Goal: Navigation & Orientation: Find specific page/section

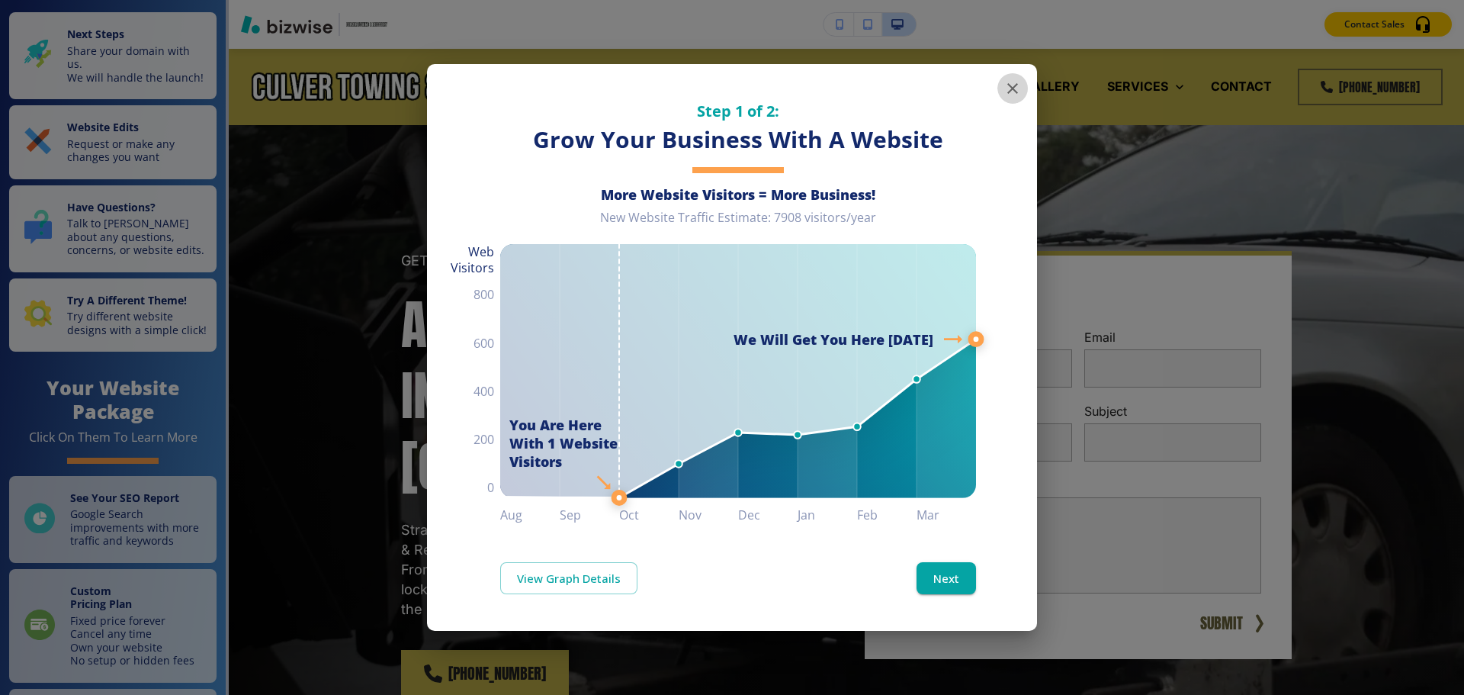
click at [1011, 86] on icon "button" at bounding box center [1012, 88] width 11 height 11
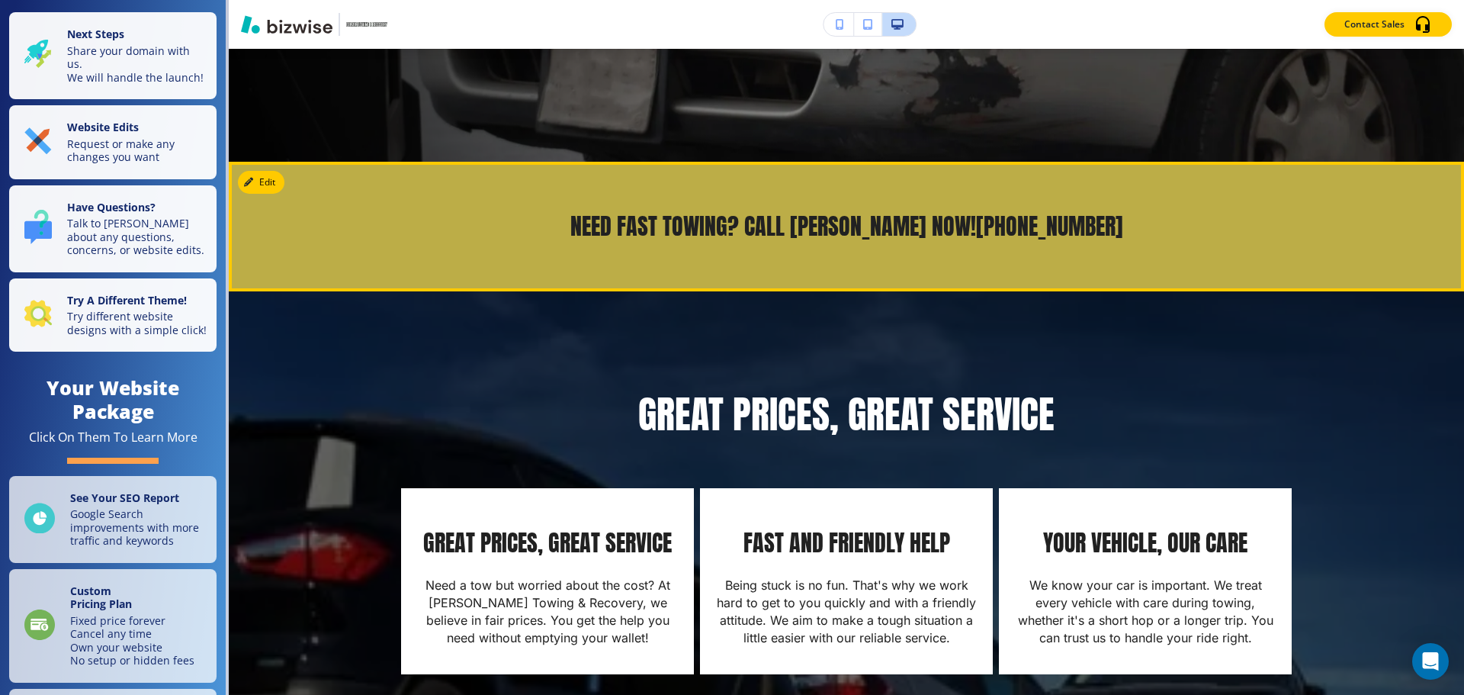
scroll to position [682, 0]
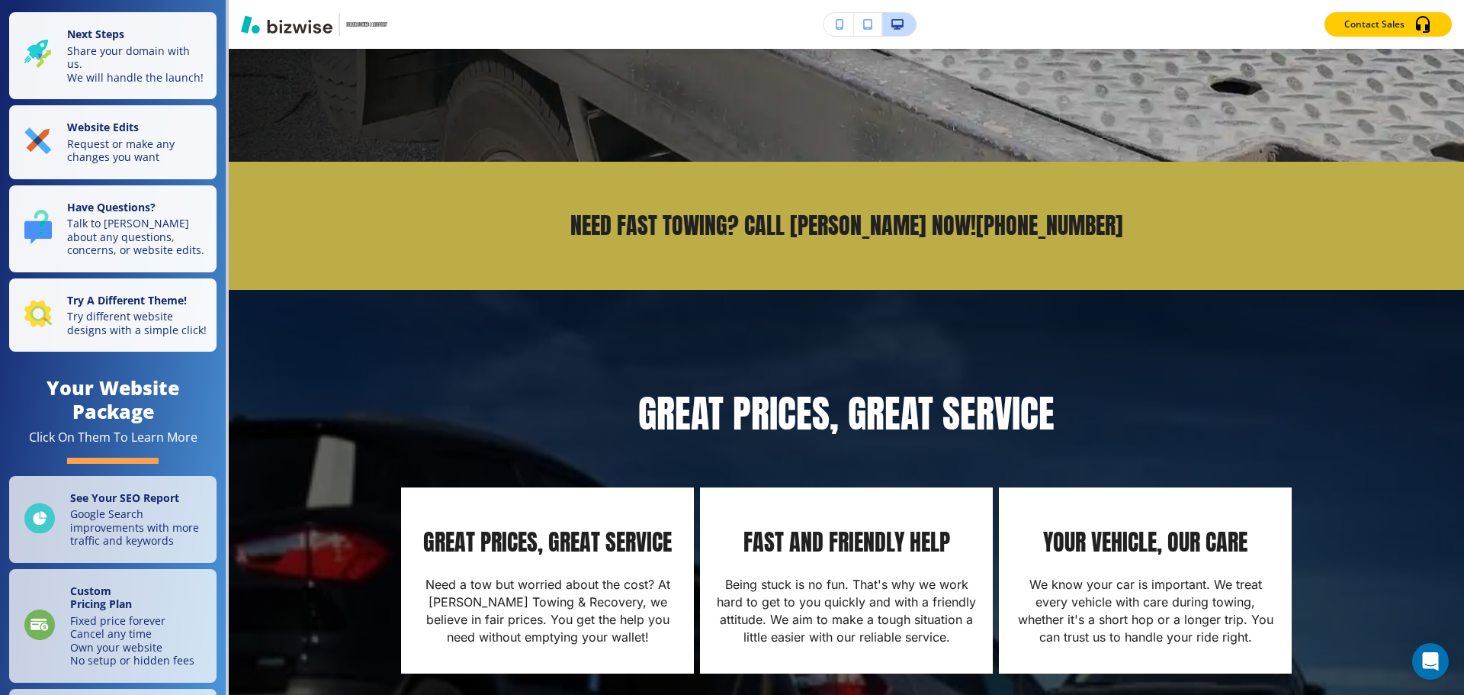
click at [836, 21] on icon "button" at bounding box center [840, 24] width 8 height 11
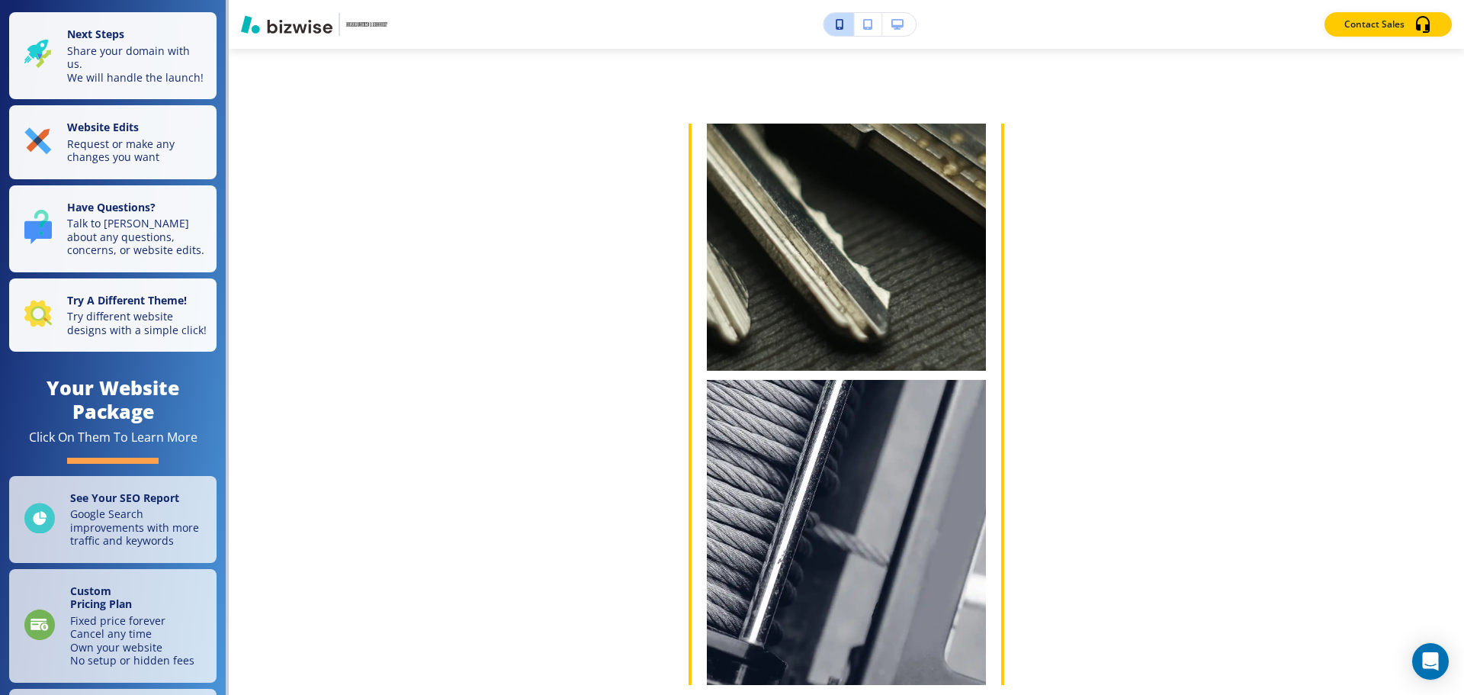
scroll to position [4778, 0]
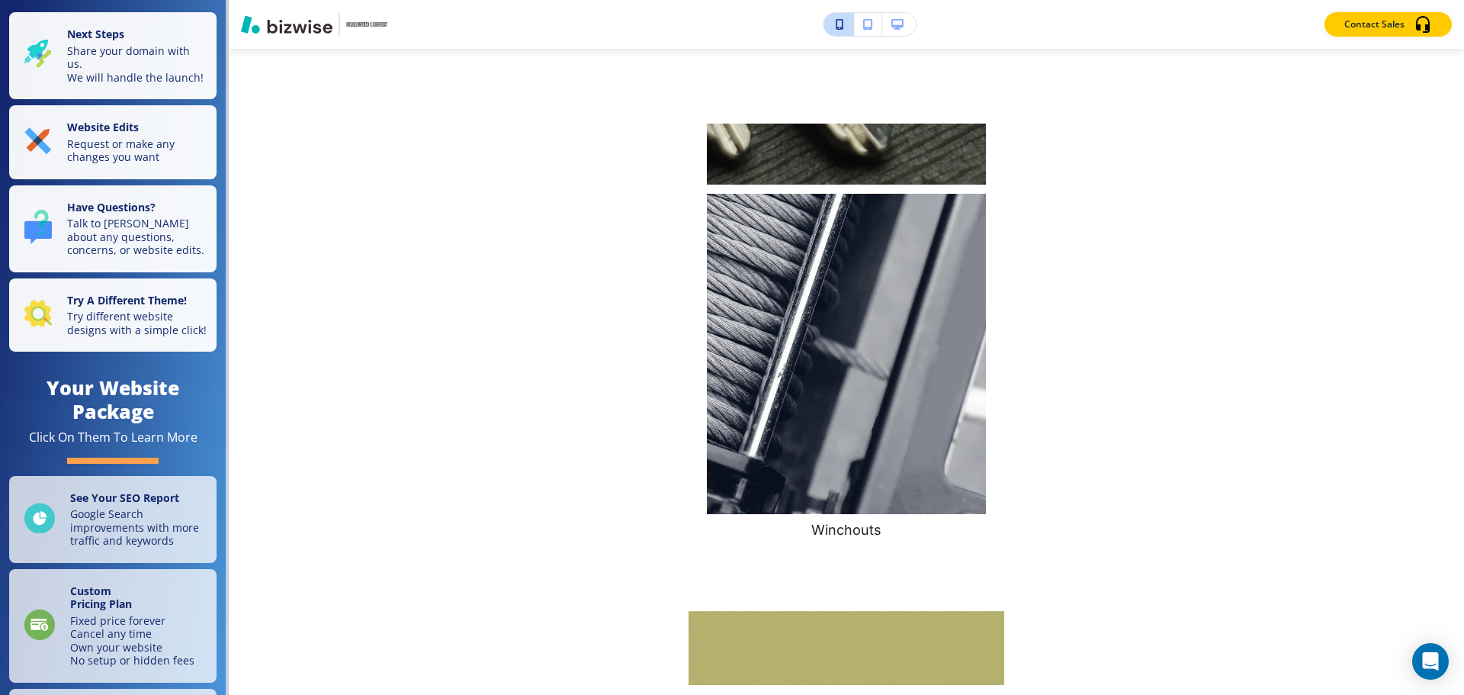
click at [866, 25] on icon "button" at bounding box center [867, 24] width 9 height 11
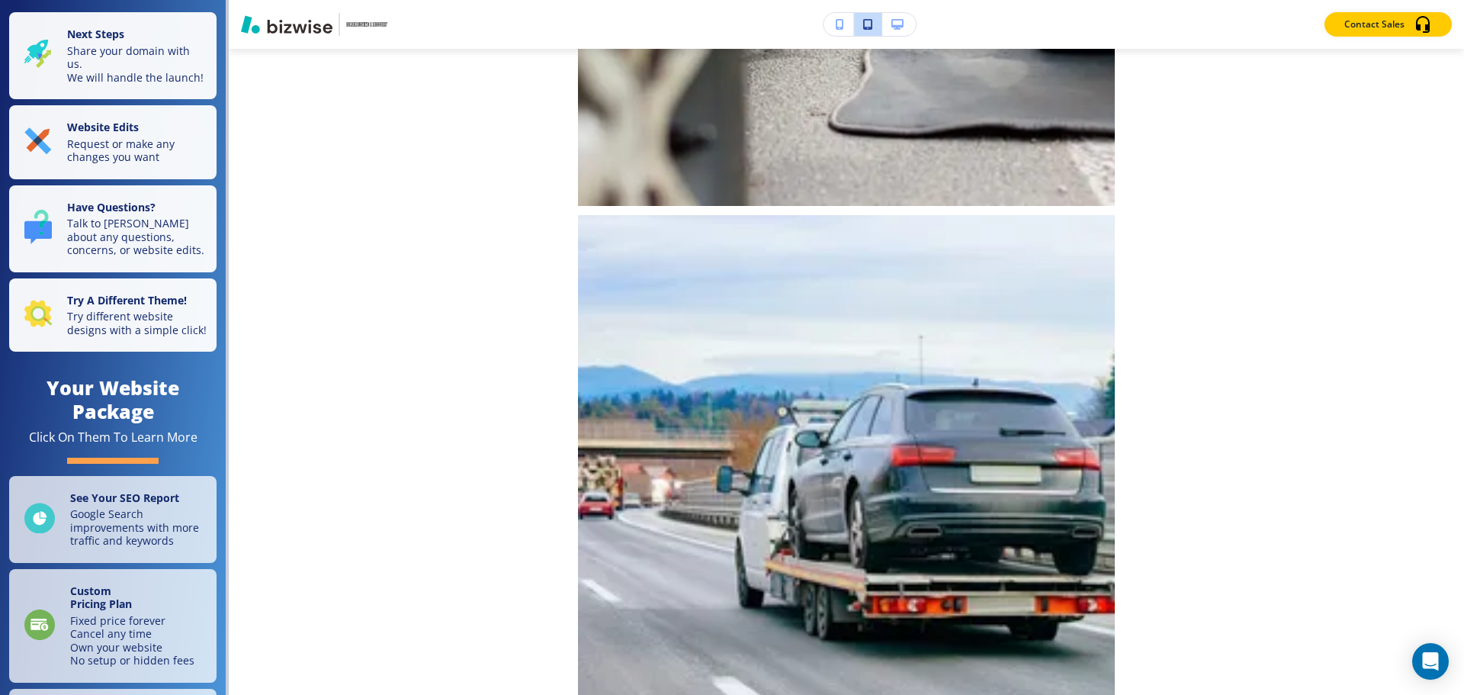
scroll to position [4729, 0]
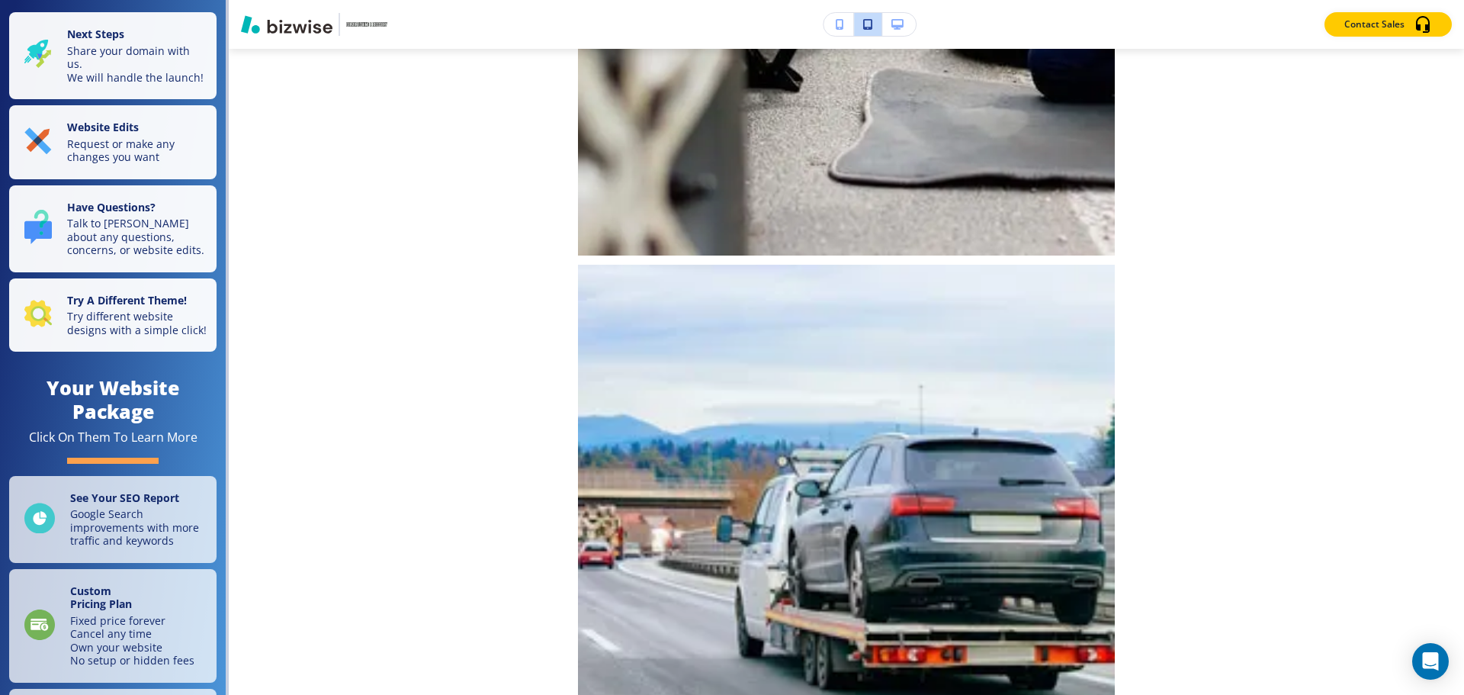
click at [897, 24] on icon "button" at bounding box center [897, 24] width 12 height 11
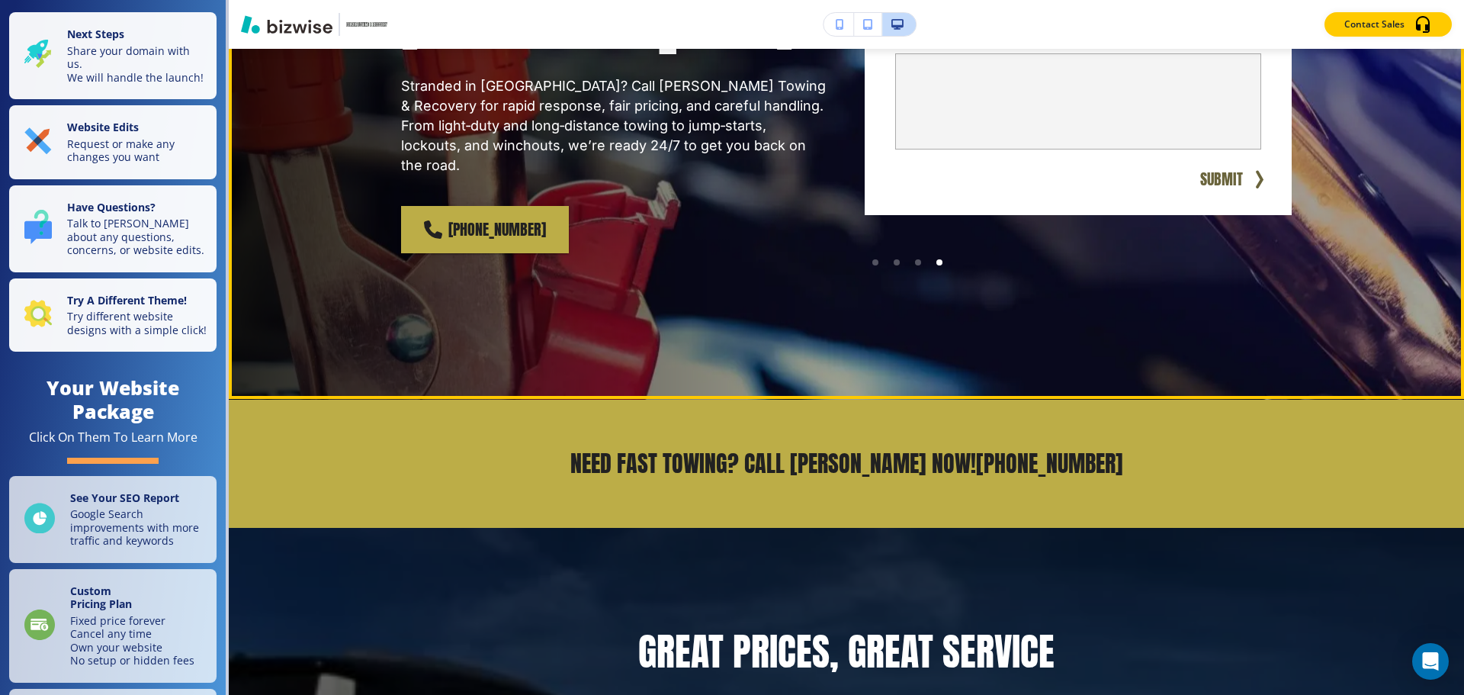
scroll to position [0, 0]
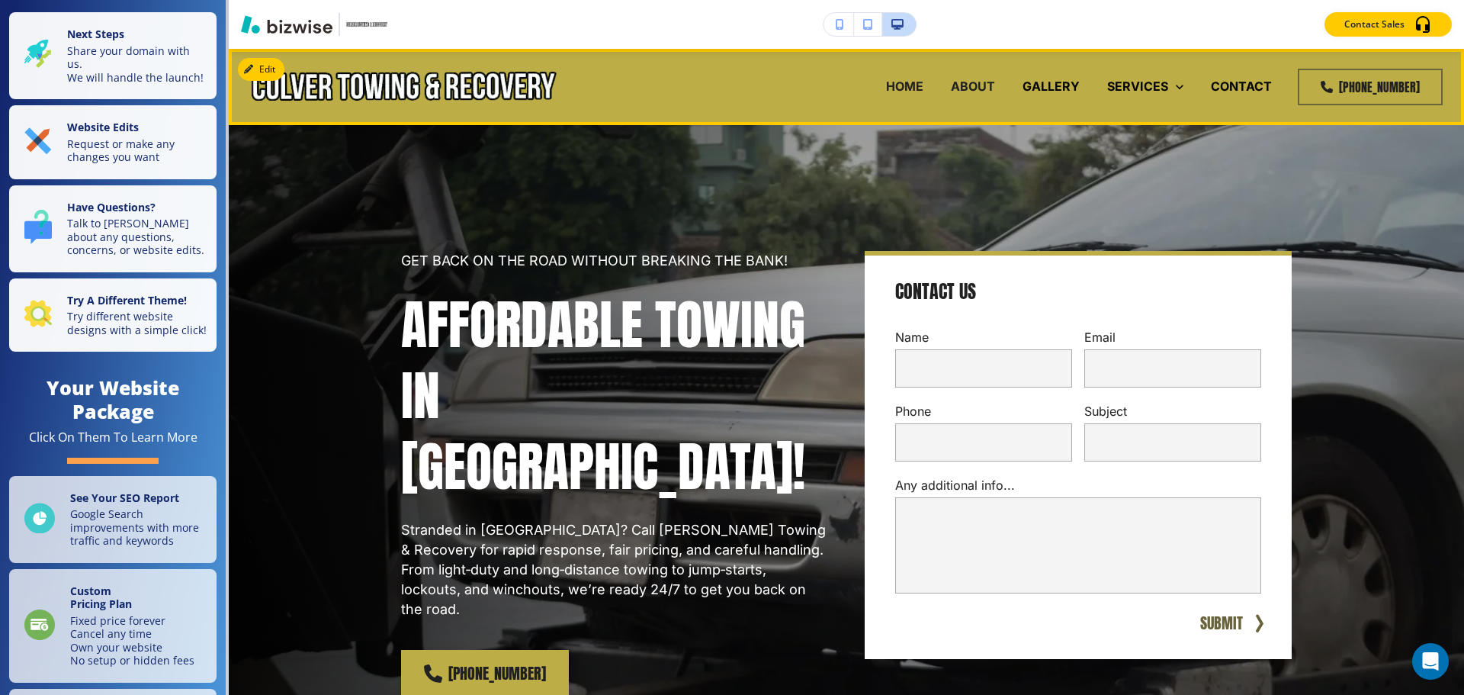
click at [990, 87] on p "ABOUT" at bounding box center [973, 87] width 44 height 18
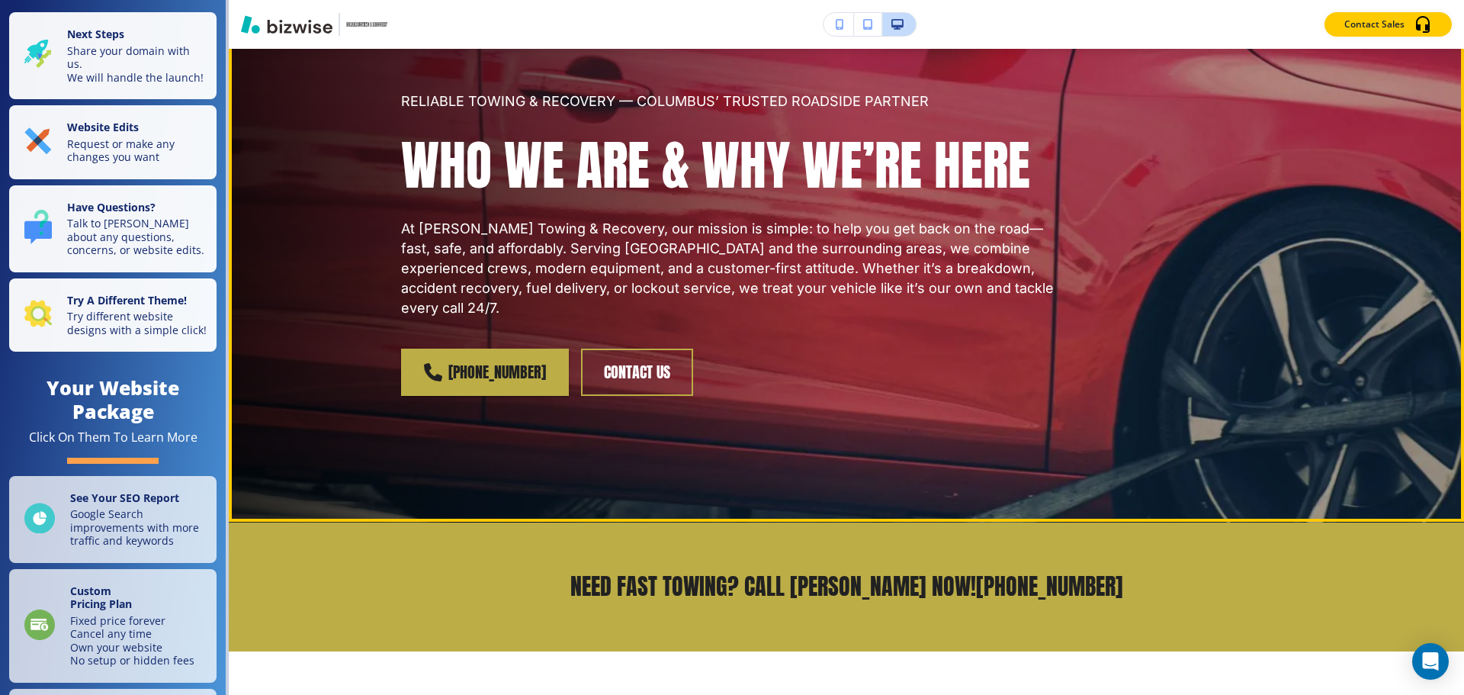
scroll to position [160, 0]
